Goal: Information Seeking & Learning: Understand process/instructions

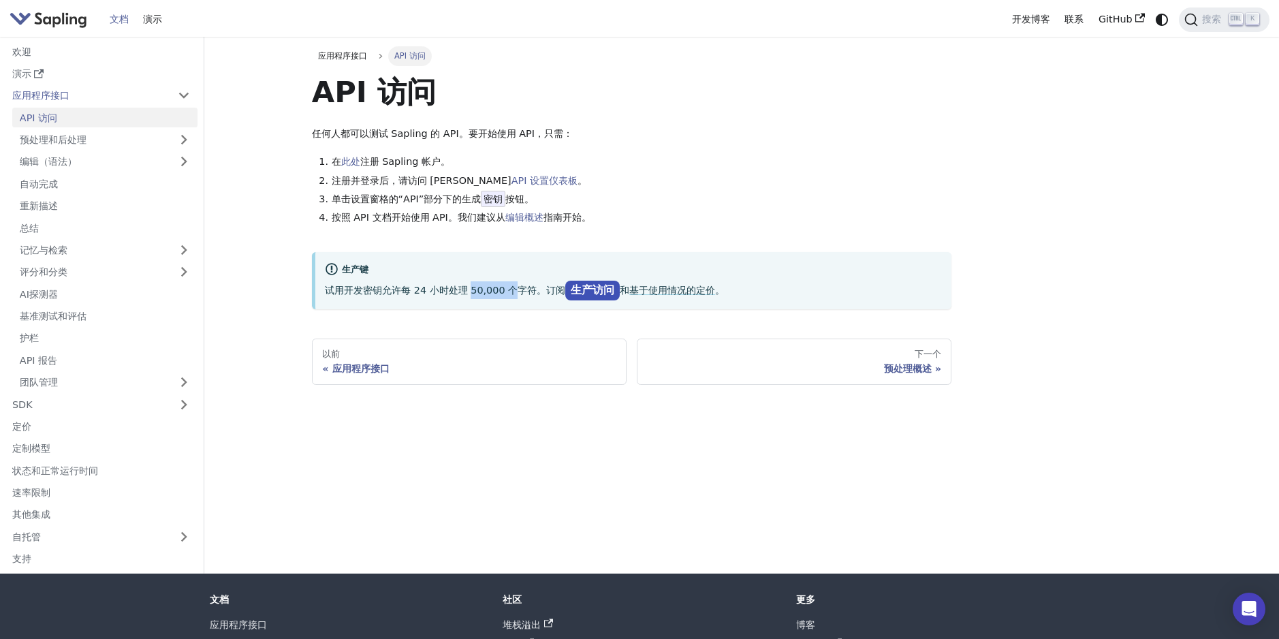
drag, startPoint x: 472, startPoint y: 291, endPoint x: 518, endPoint y: 291, distance: 45.6
click at [518, 291] on p "试用开发密钥允许每 24 小时处理 50,000 个字符。订阅 生产访问 和 基于使用情况的定价 。" at bounding box center [633, 290] width 617 height 18
click at [463, 312] on div "应用程序接口 API 访问 API 访问 任何人都可以测试 Sapling 的 API。要开始使用 API，只需： 在 此处 注册 Sapling 帐户。 注…" at bounding box center [632, 215] width 640 height 339
click at [125, 400] on link "SDK" at bounding box center [88, 404] width 166 height 20
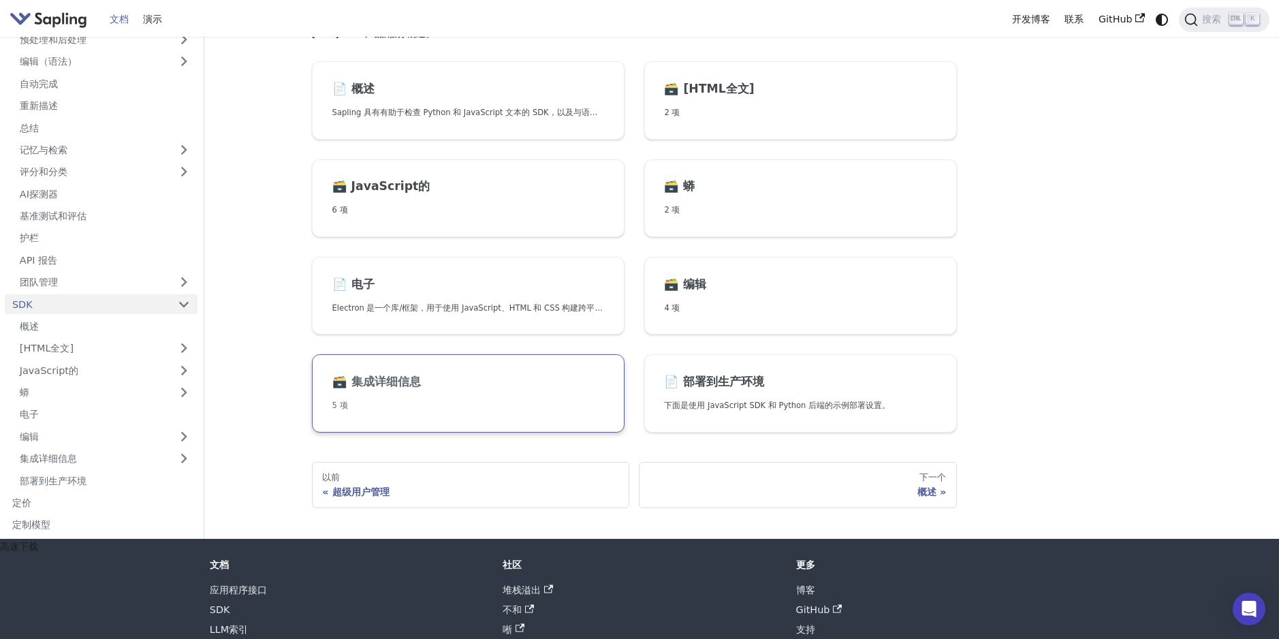
scroll to position [68, 0]
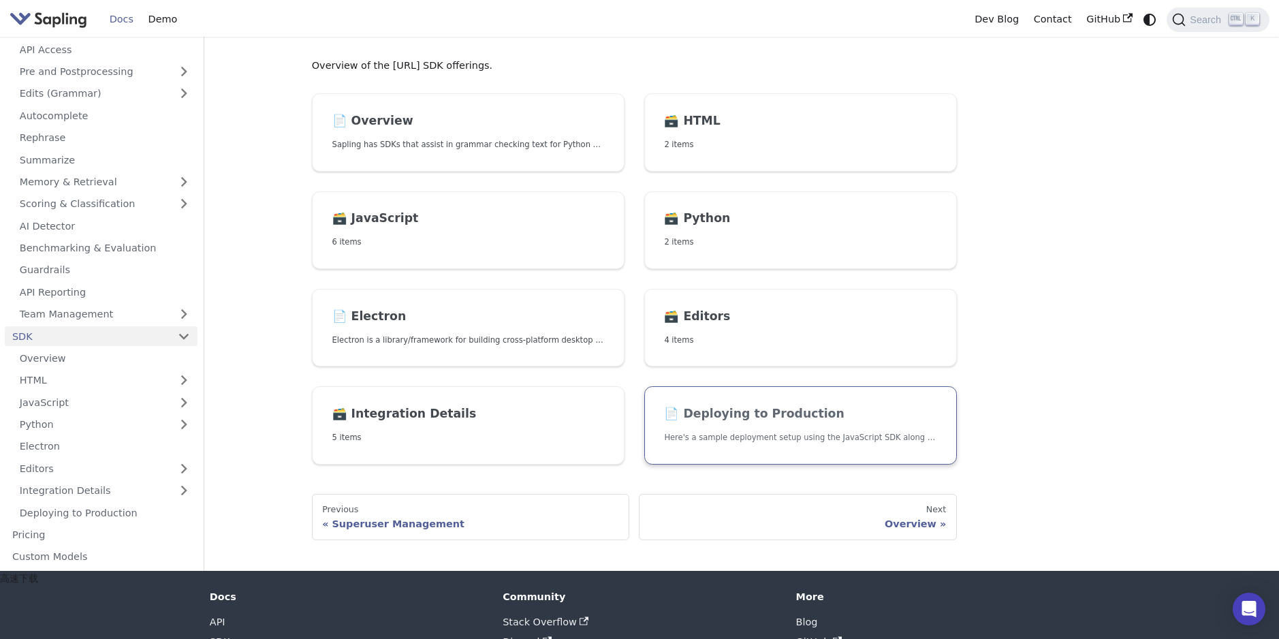
click at [758, 425] on link "📄️ Deploying to Production Here's a sample deployment setup using the JavaScrip…" at bounding box center [800, 425] width 313 height 78
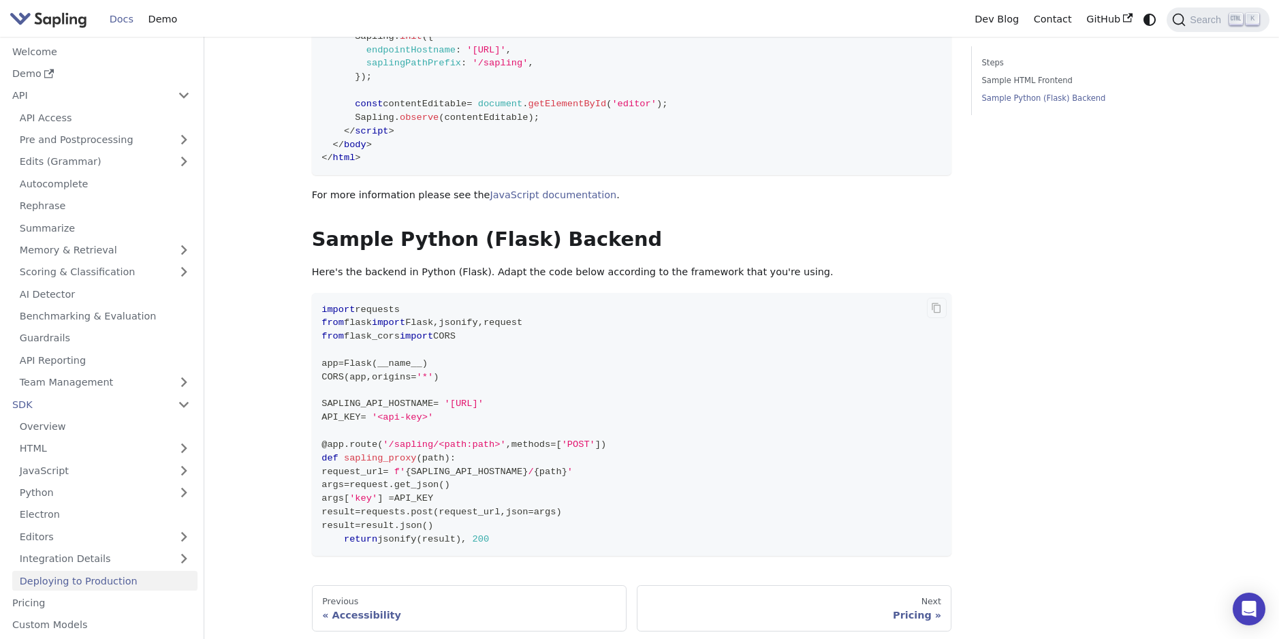
scroll to position [781, 0]
